Goal: Information Seeking & Learning: Learn about a topic

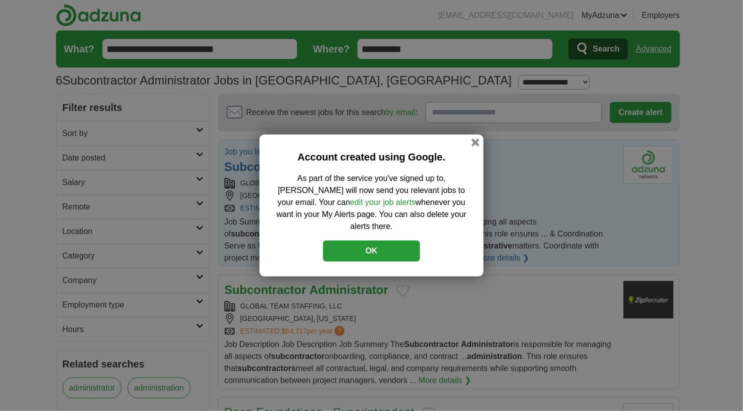
click at [379, 246] on button "OK" at bounding box center [371, 251] width 97 height 21
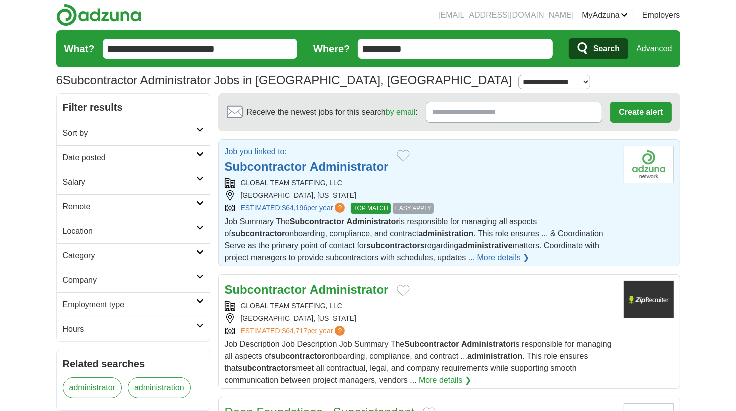
click at [328, 167] on strong "Administrator" at bounding box center [349, 167] width 79 height 14
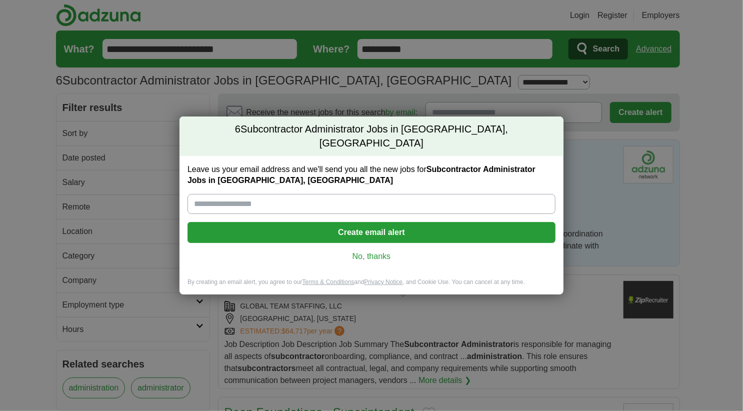
click at [375, 251] on link "No, thanks" at bounding box center [372, 256] width 352 height 11
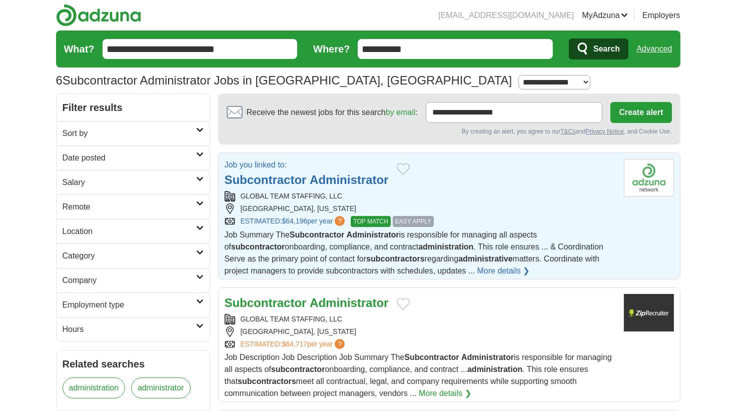
click at [482, 267] on link "More details ❯" at bounding box center [503, 271] width 53 height 12
click at [289, 302] on strong "Subcontractor" at bounding box center [266, 303] width 82 height 14
